Goal: Transaction & Acquisition: Purchase product/service

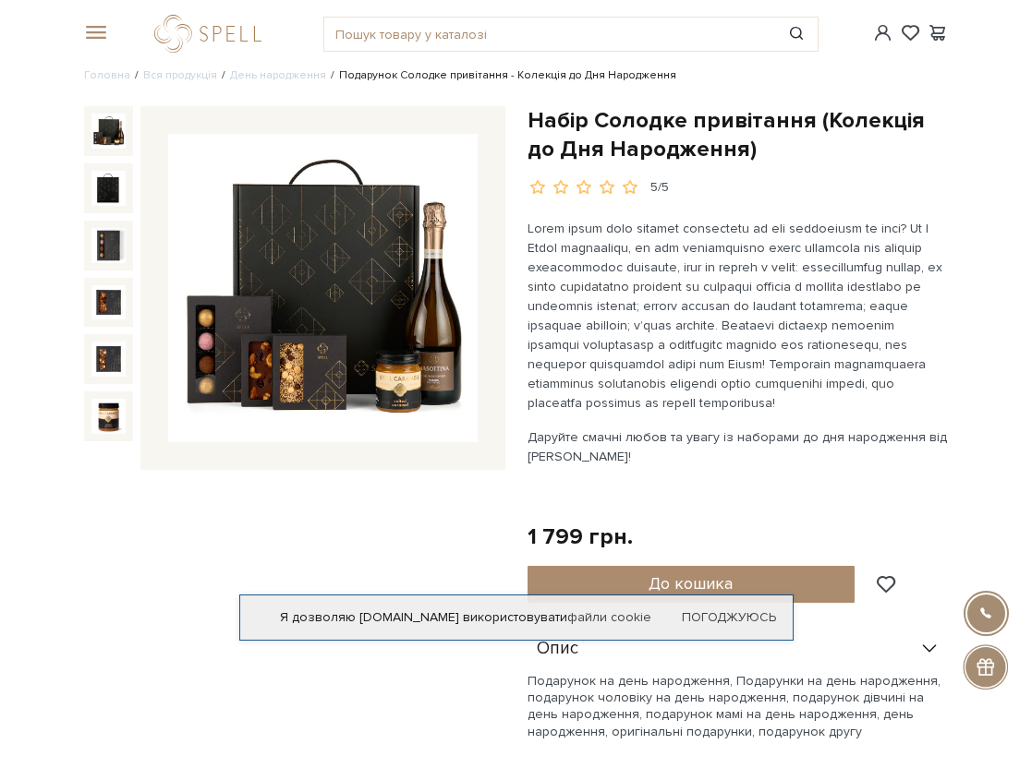
click at [789, 598] on div "Я дозволяю [DOMAIN_NAME] використовувати файли cookie Погоджуюсь" at bounding box center [516, 618] width 554 height 46
click at [811, 602] on button "До кошика" at bounding box center [691, 584] width 328 height 37
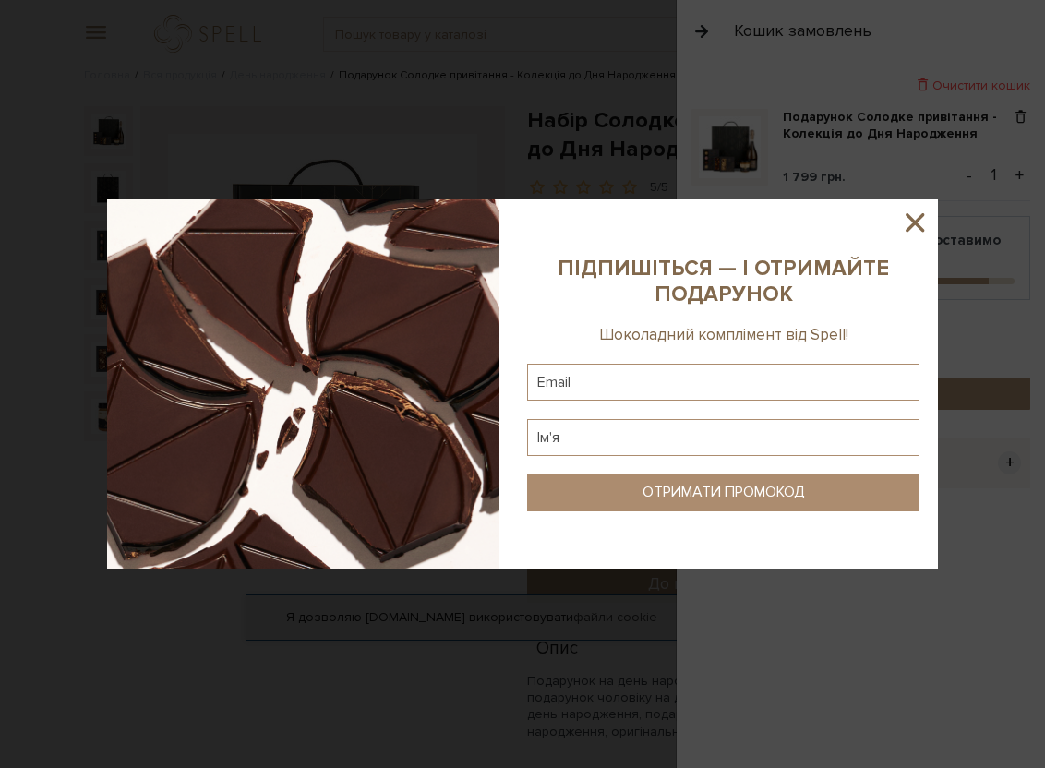
click at [923, 215] on icon at bounding box center [915, 222] width 18 height 18
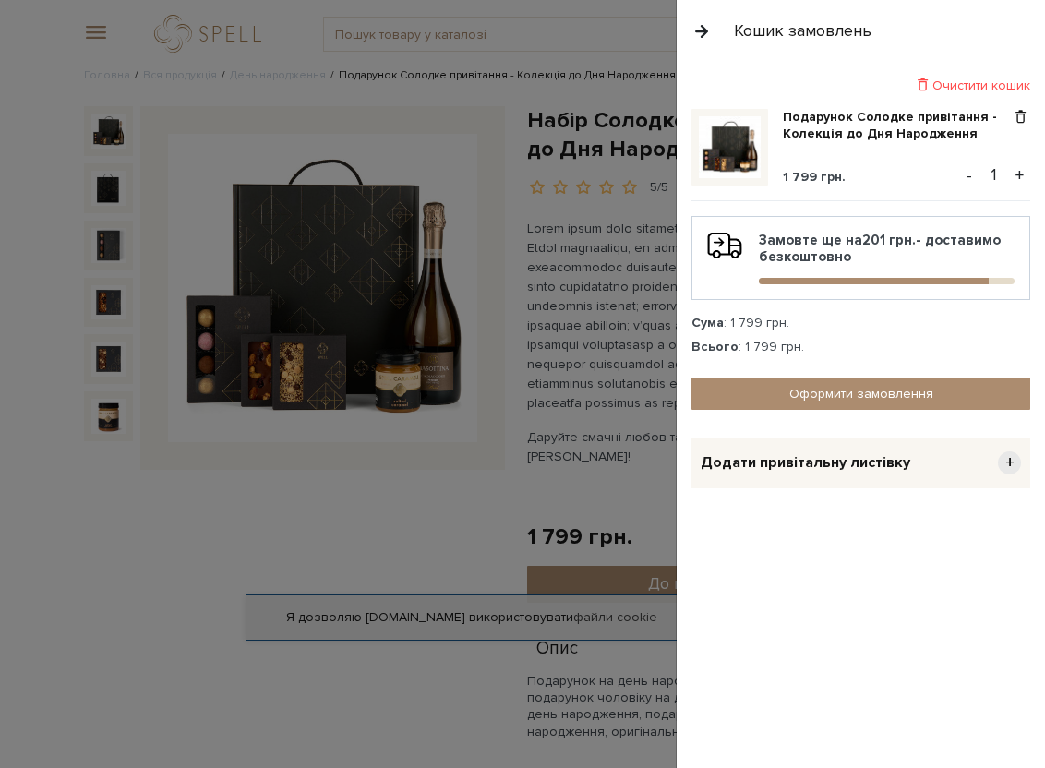
click at [704, 29] on button "button" at bounding box center [702, 31] width 20 height 32
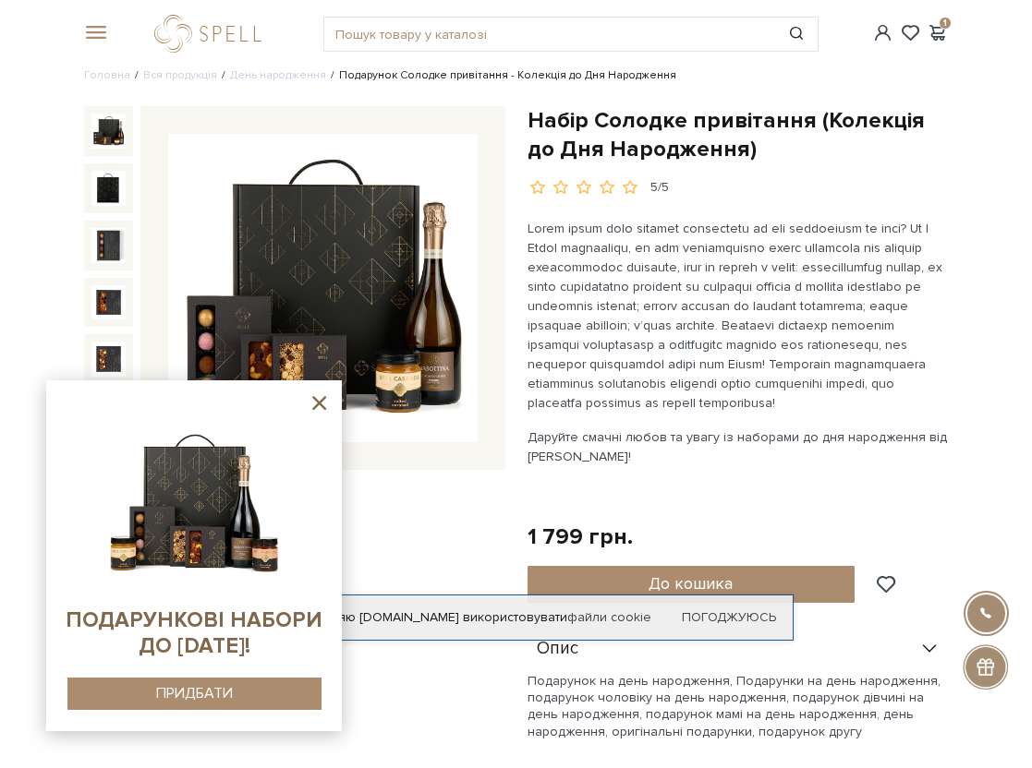
click at [323, 406] on icon at bounding box center [319, 403] width 14 height 14
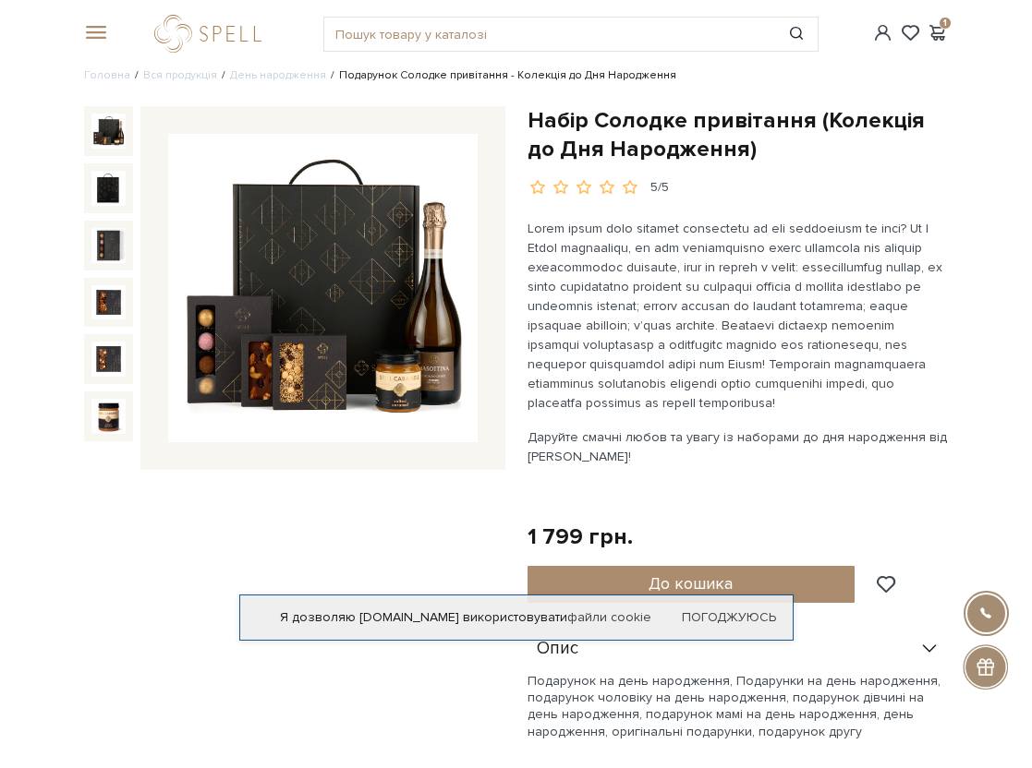
click at [121, 381] on div at bounding box center [109, 359] width 50 height 50
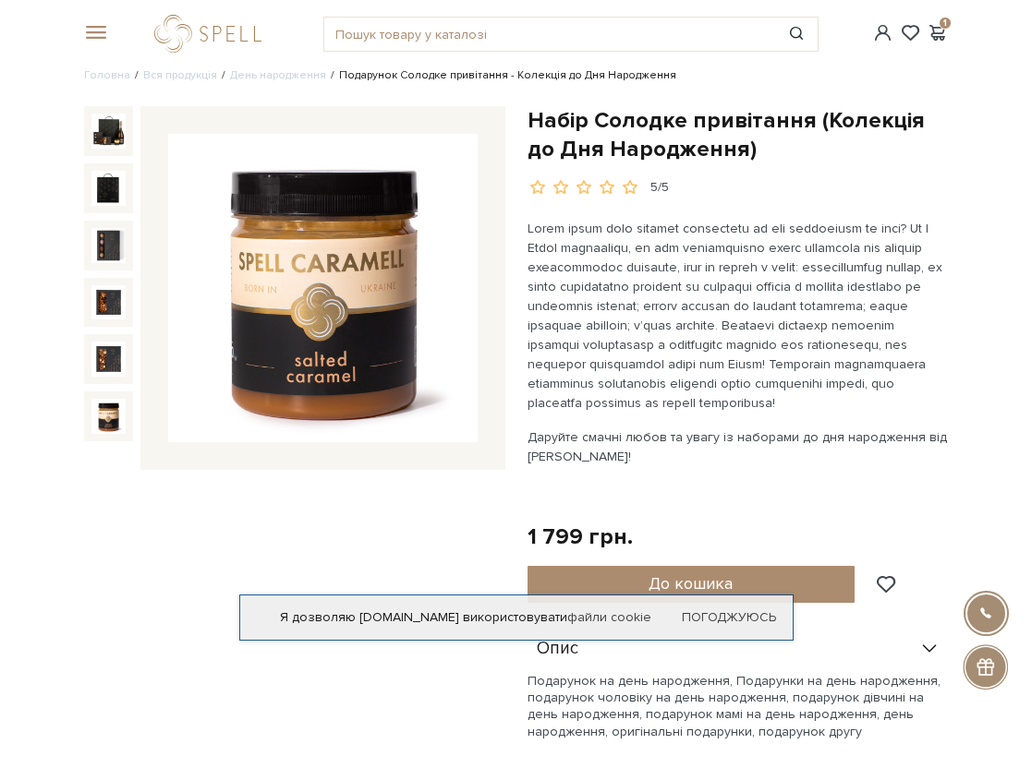
click at [111, 367] on img at bounding box center [108, 359] width 35 height 35
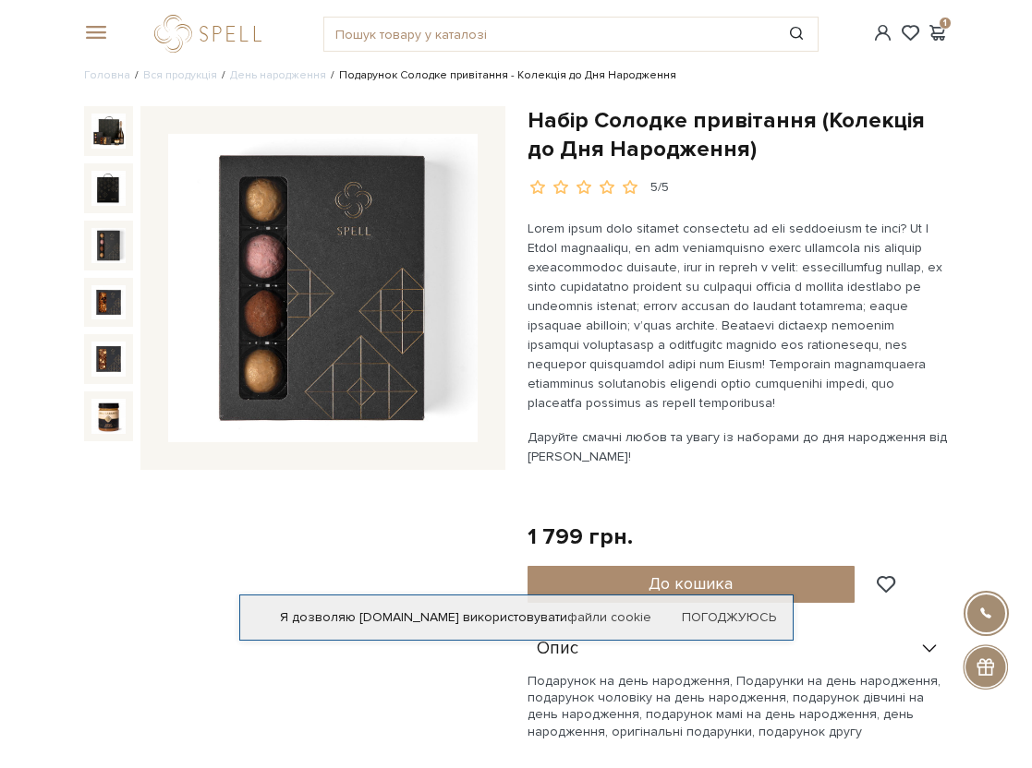
click at [106, 233] on img at bounding box center [108, 245] width 35 height 35
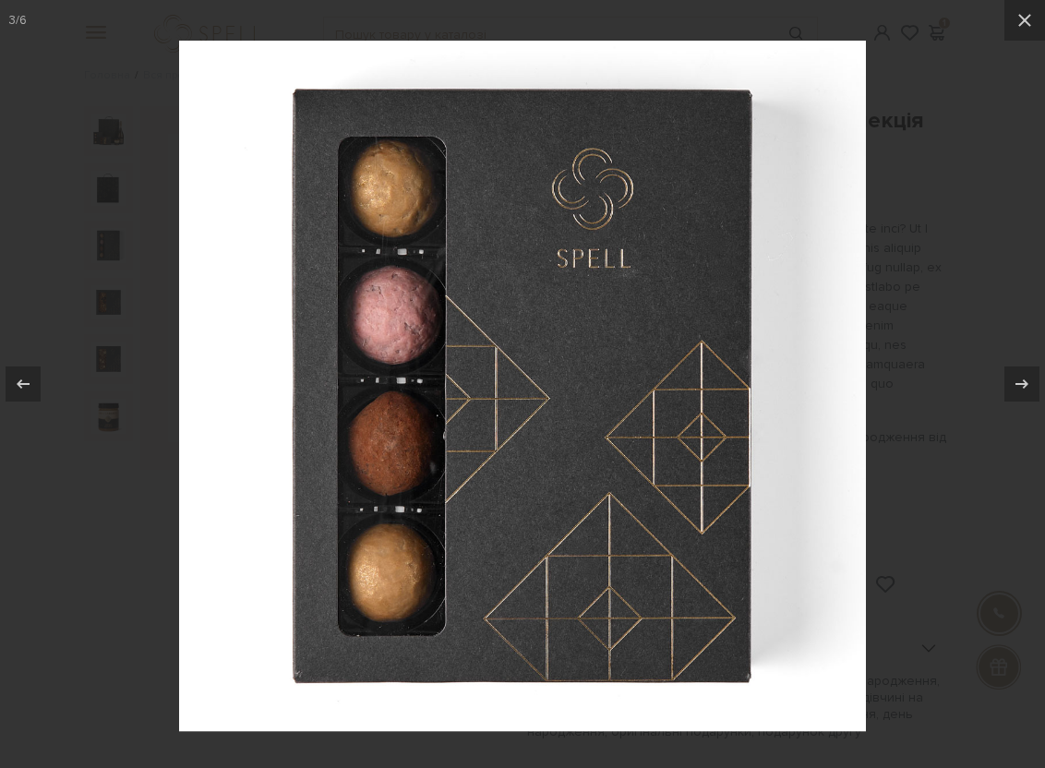
click at [111, 177] on div at bounding box center [522, 384] width 1045 height 768
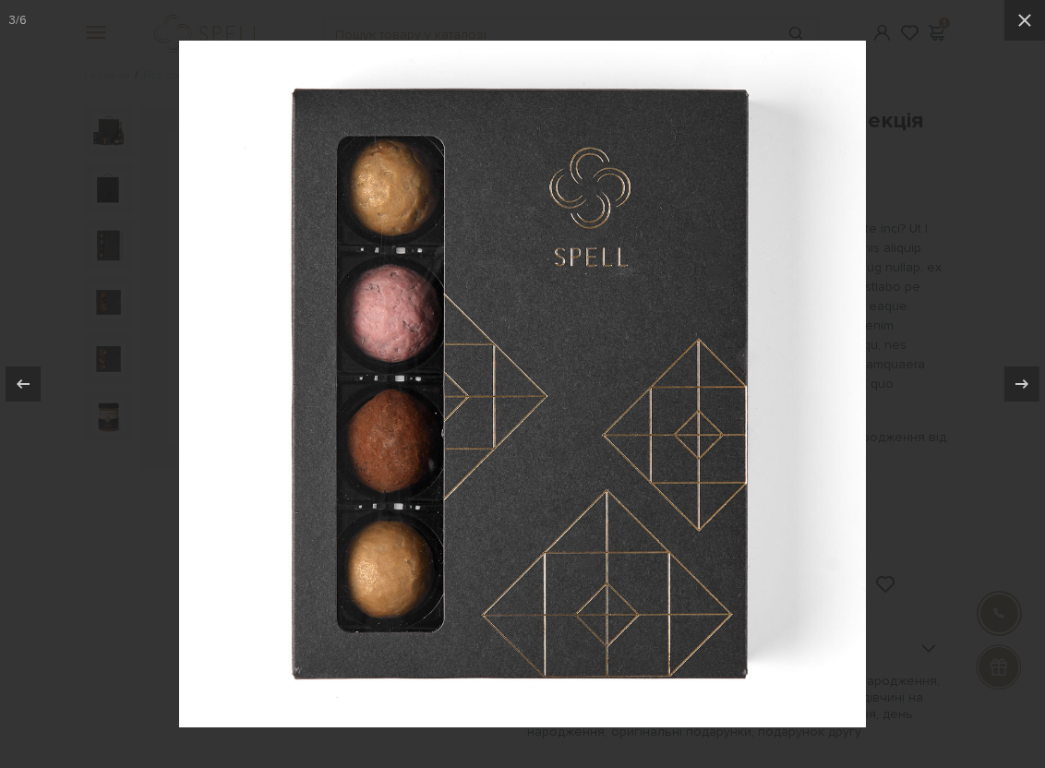
click at [923, 340] on div at bounding box center [522, 384] width 1045 height 768
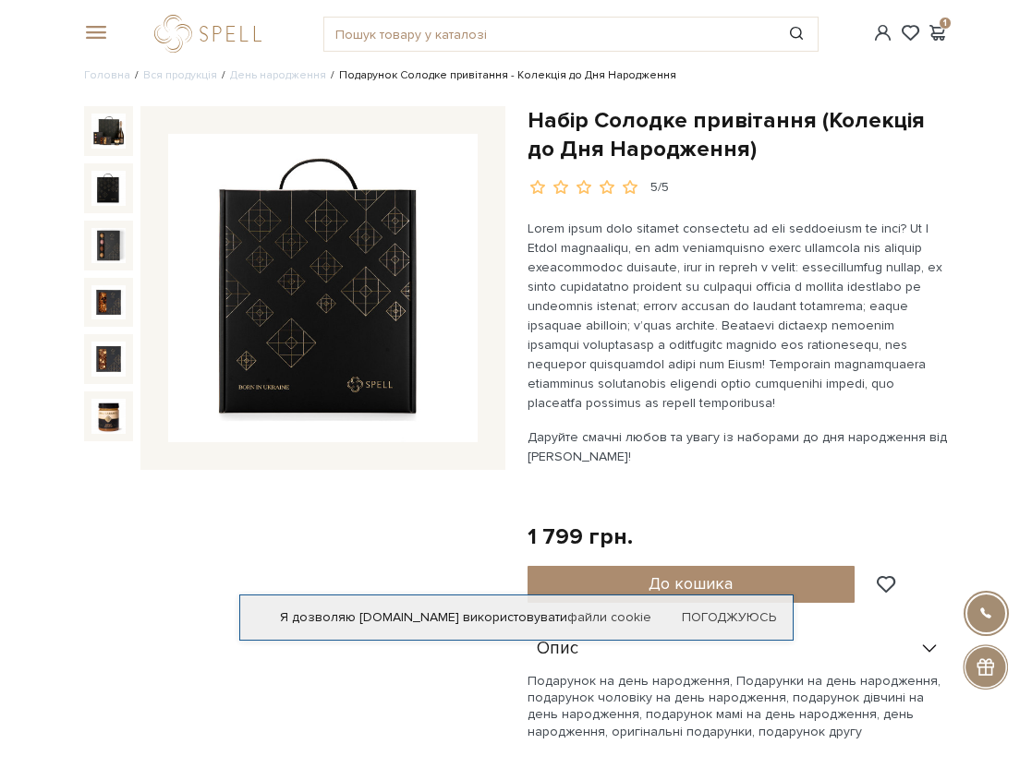
click at [101, 188] on img at bounding box center [108, 188] width 35 height 35
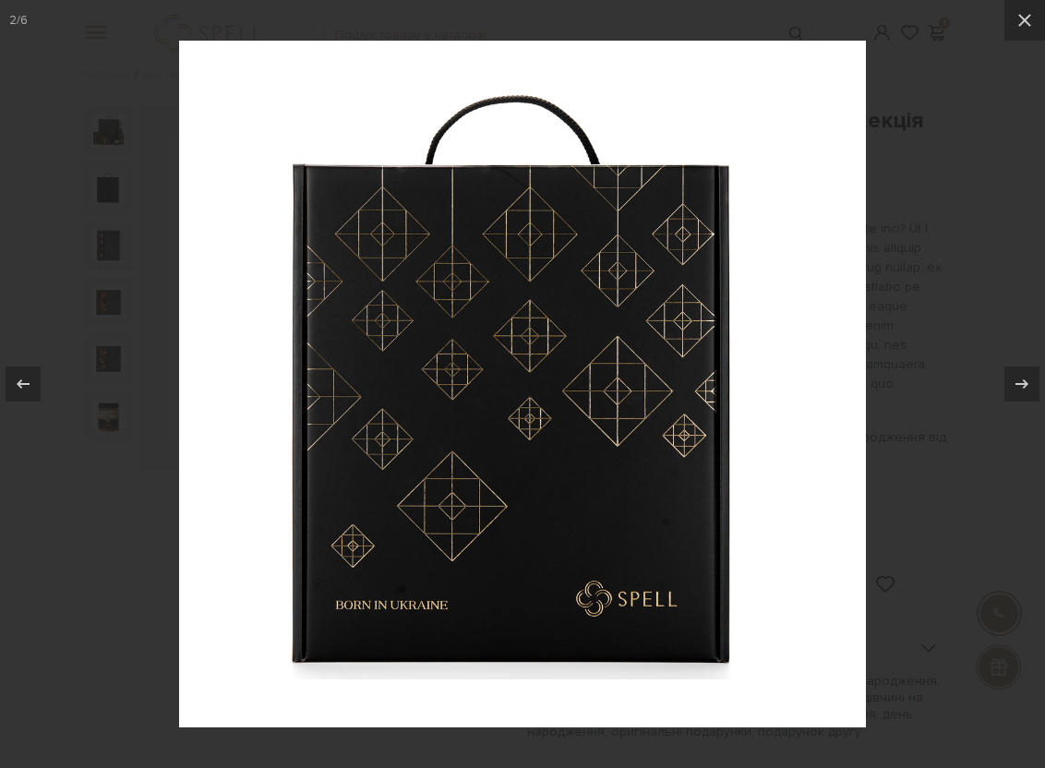
click at [997, 259] on div at bounding box center [522, 384] width 1045 height 768
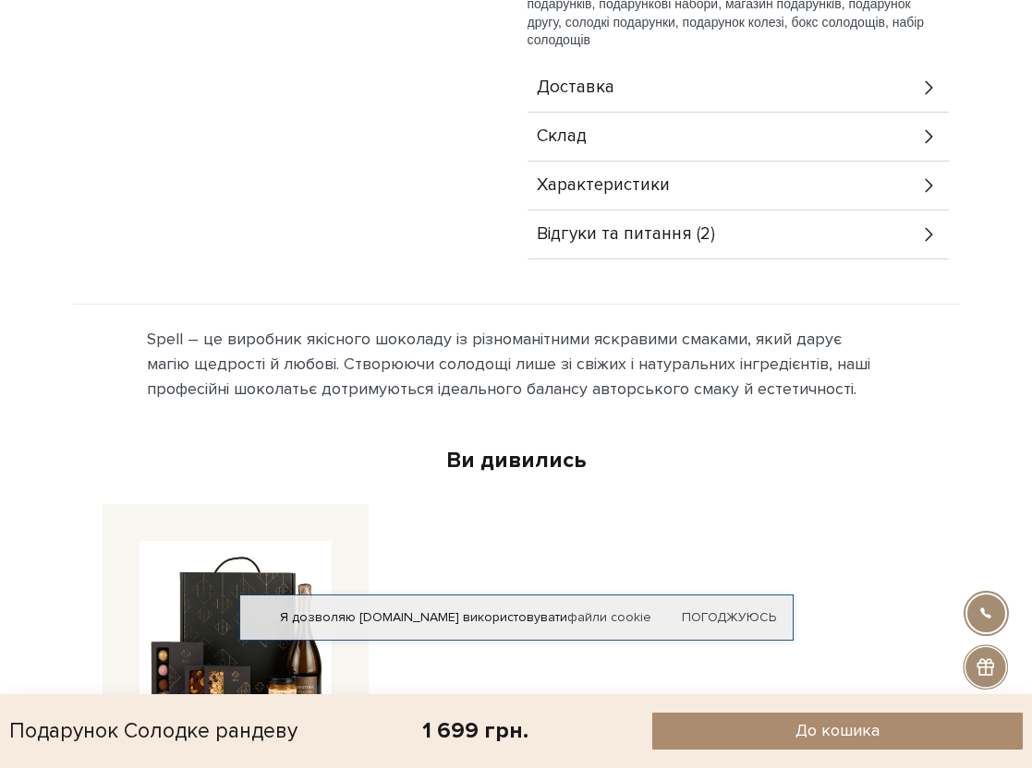
scroll to position [808, 0]
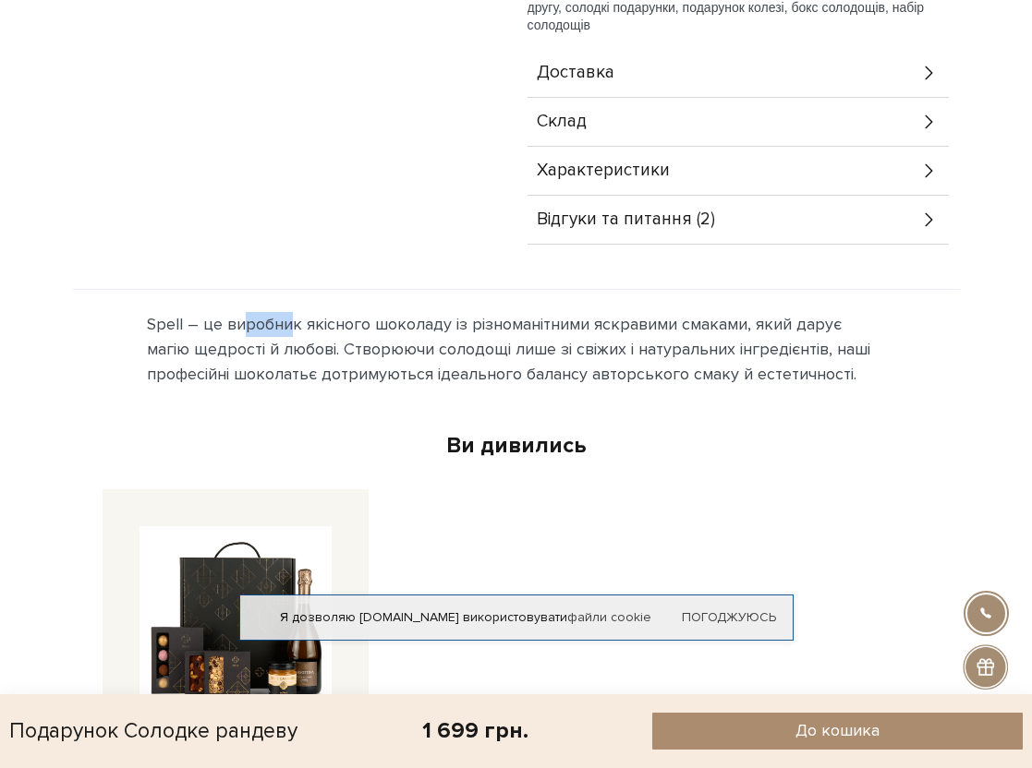
drag, startPoint x: 143, startPoint y: 299, endPoint x: 182, endPoint y: 300, distance: 38.8
click at [182, 300] on div "Spell – це виробник якісного шоколаду із різноманітними яскравими смаками, який…" at bounding box center [516, 360] width 864 height 141
copy div "Spell"
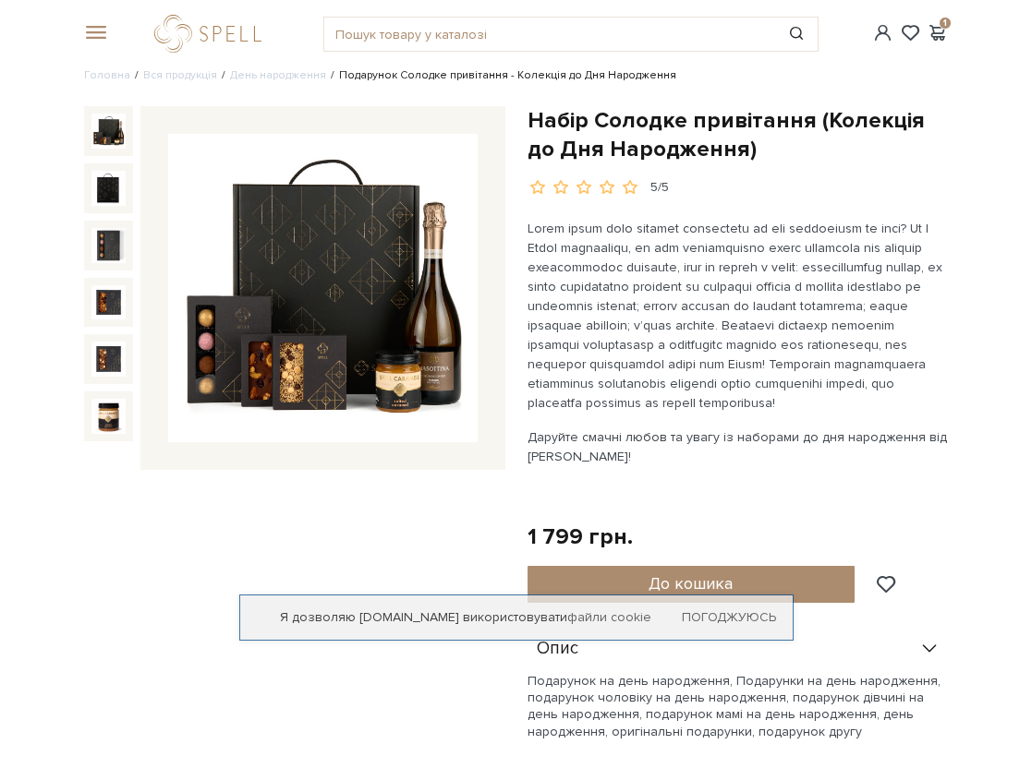
click at [291, 306] on img at bounding box center [322, 288] width 308 height 308
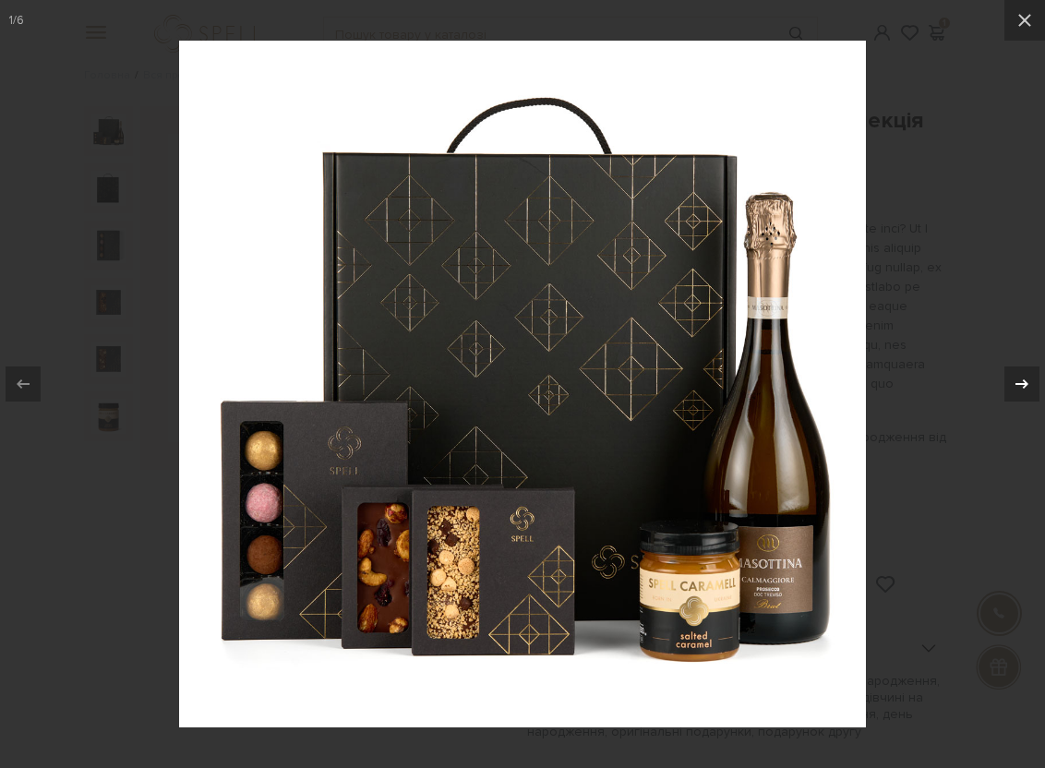
click at [1018, 380] on icon at bounding box center [1022, 384] width 22 height 22
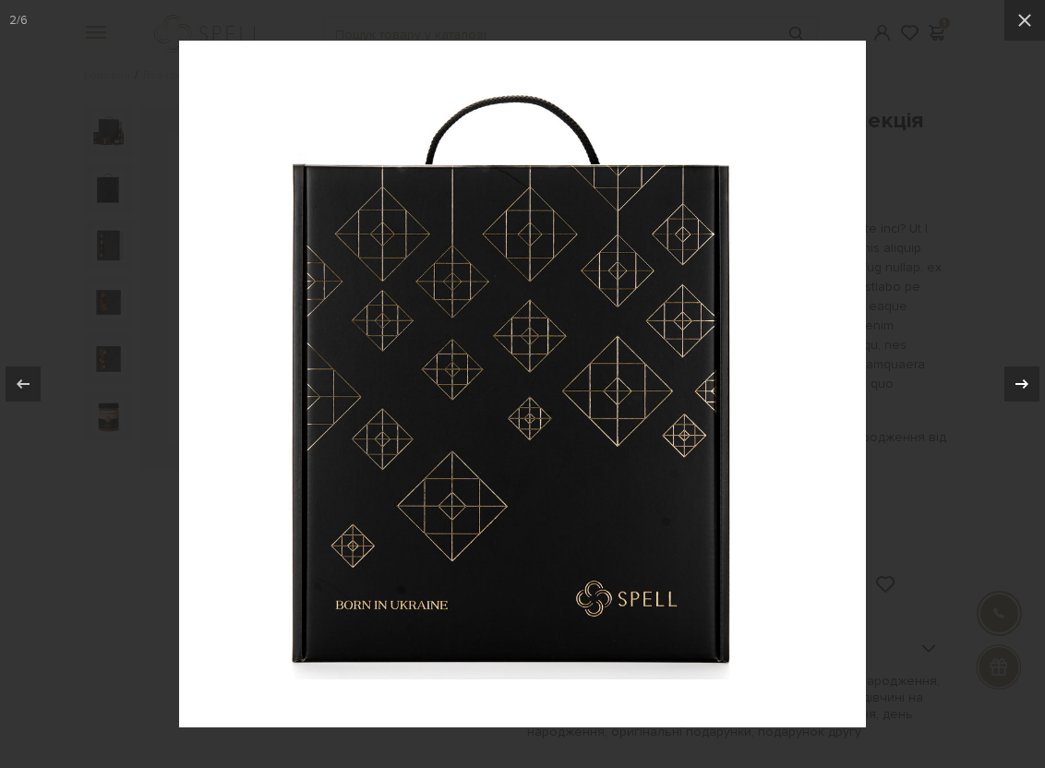
click at [1018, 380] on icon at bounding box center [1022, 384] width 22 height 22
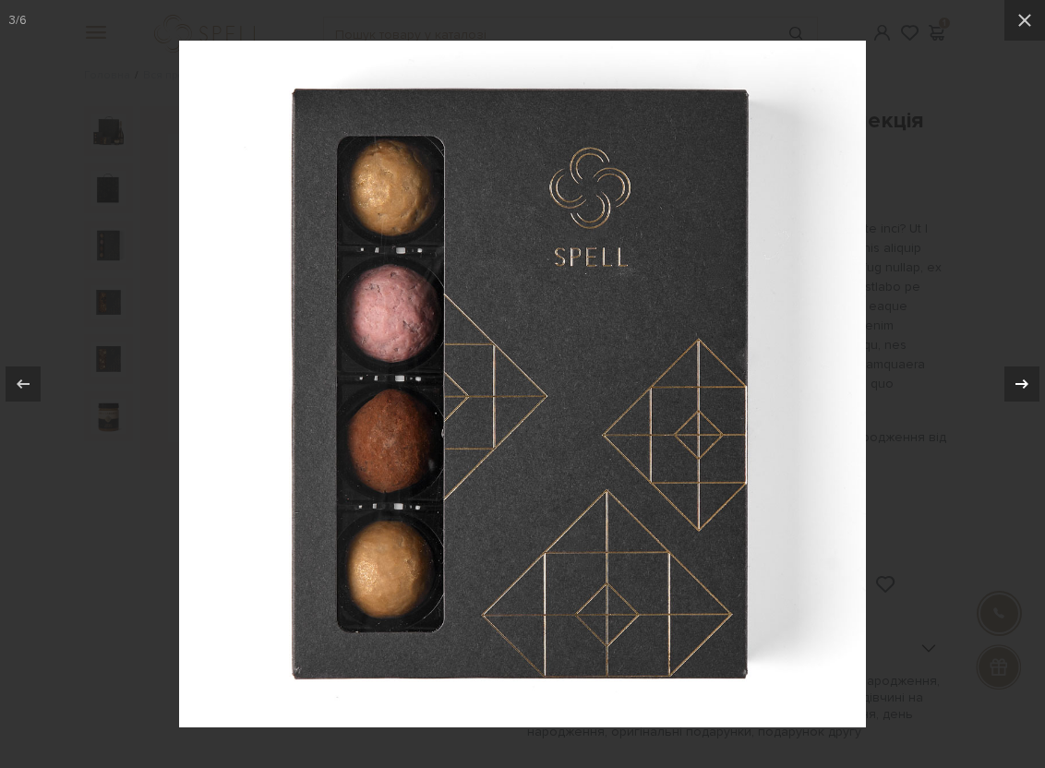
click at [1017, 380] on icon at bounding box center [1022, 384] width 22 height 22
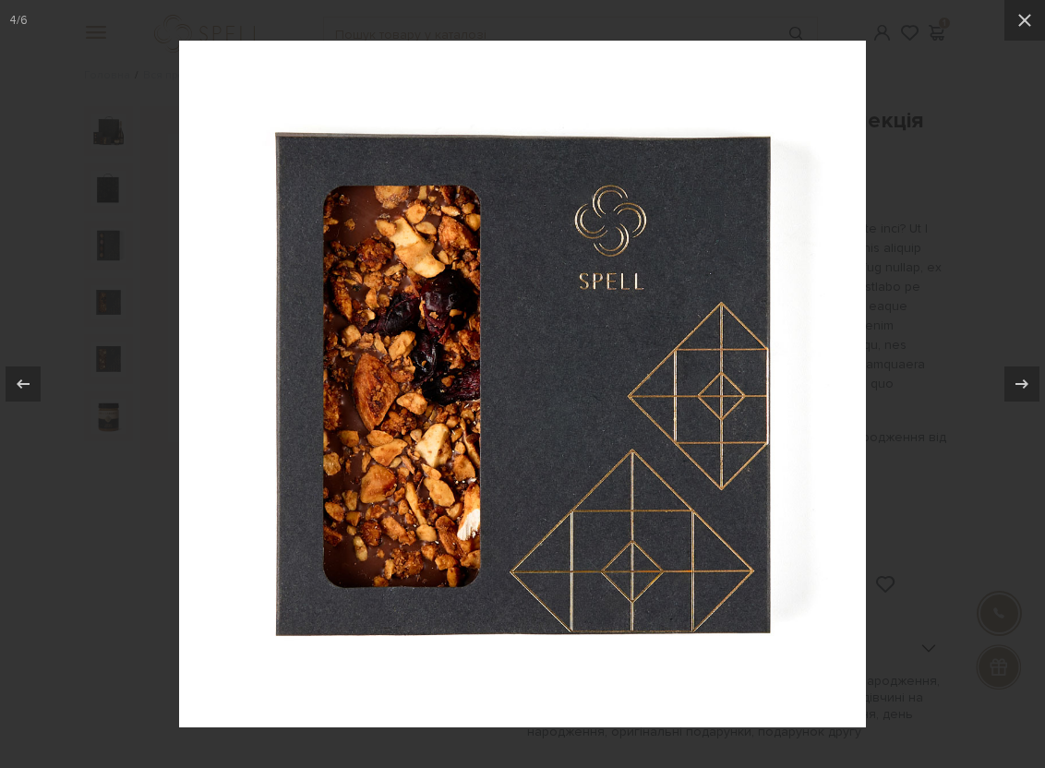
drag, startPoint x: 1015, startPoint y: 375, endPoint x: 1012, endPoint y: 146, distance: 229.0
click at [1015, 374] on icon at bounding box center [1022, 384] width 22 height 22
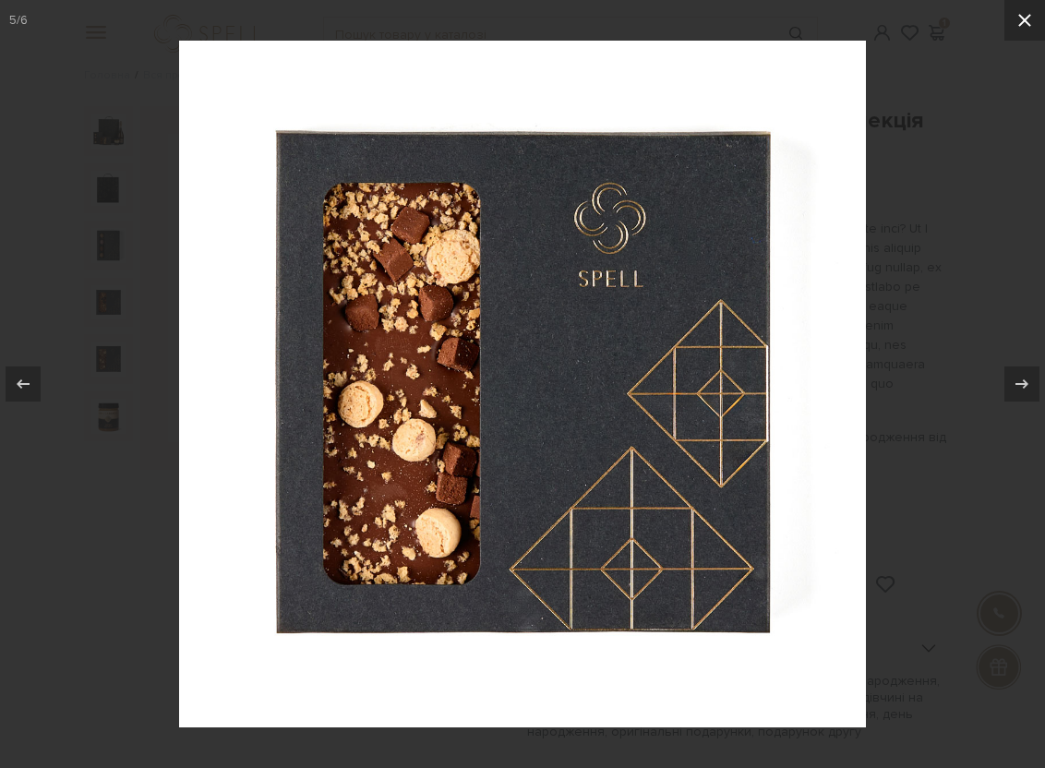
click at [1023, 18] on icon at bounding box center [1025, 20] width 13 height 13
